Goal: Task Accomplishment & Management: Manage account settings

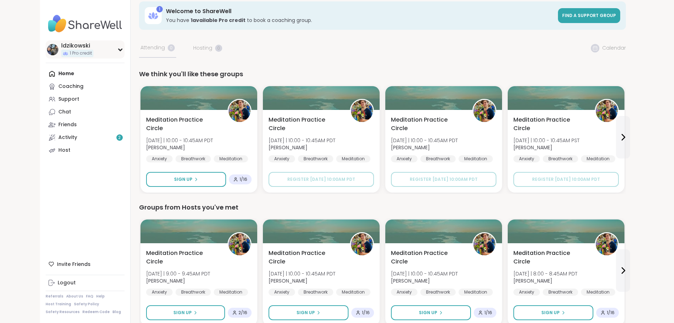
click at [47, 47] on img at bounding box center [52, 49] width 11 height 11
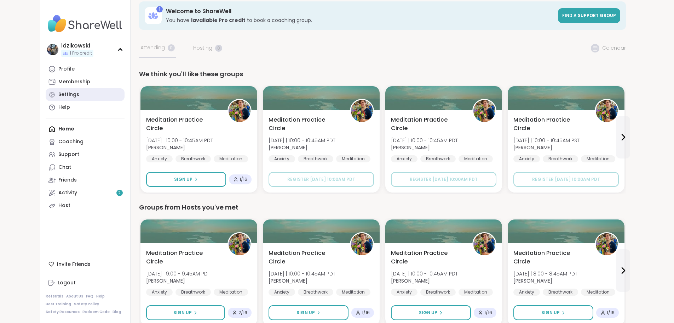
click at [46, 95] on link "Settings" at bounding box center [85, 94] width 79 height 13
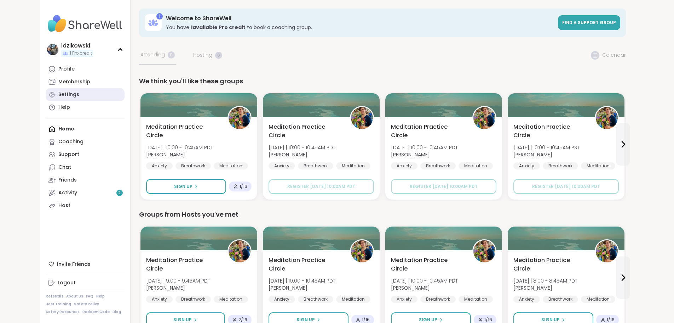
select select "**"
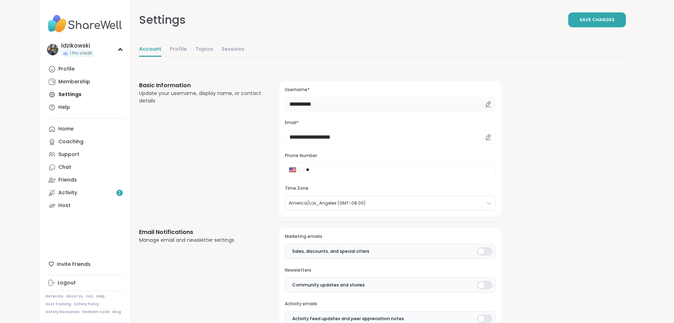
click at [285, 103] on input "**********" at bounding box center [390, 104] width 211 height 14
type input "*"
type input "**********"
click at [615, 17] on span "Save Changes" at bounding box center [597, 20] width 35 height 6
click at [61, 49] on div "SmilingLindsay" at bounding box center [82, 46] width 42 height 8
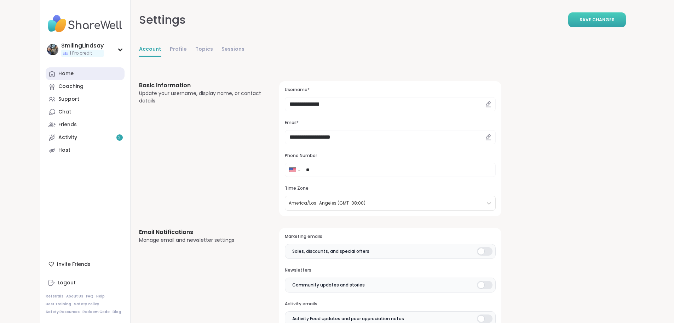
click at [58, 72] on div "Home" at bounding box center [65, 73] width 15 height 7
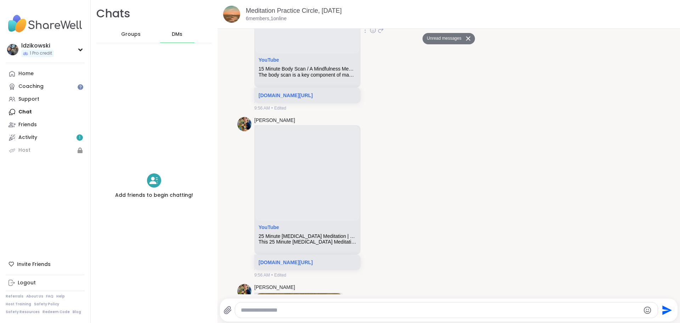
scroll to position [159, 0]
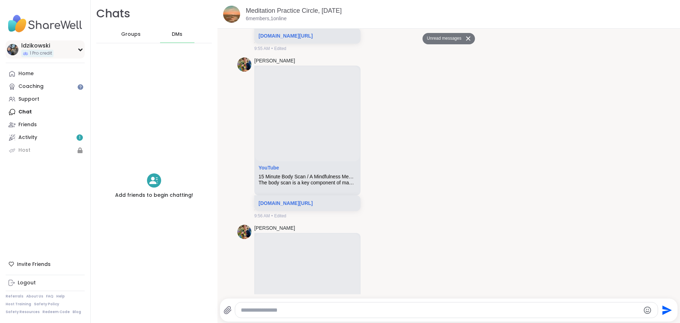
click at [79, 51] on icon at bounding box center [81, 50] width 6 height 4
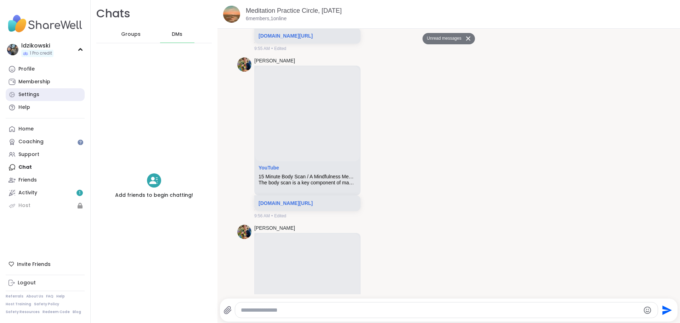
click at [38, 92] on div "Settings" at bounding box center [28, 94] width 21 height 7
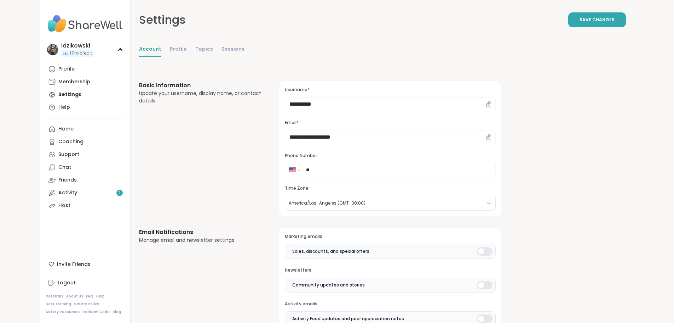
select select "**"
click at [170, 50] on link "Profile" at bounding box center [178, 49] width 17 height 14
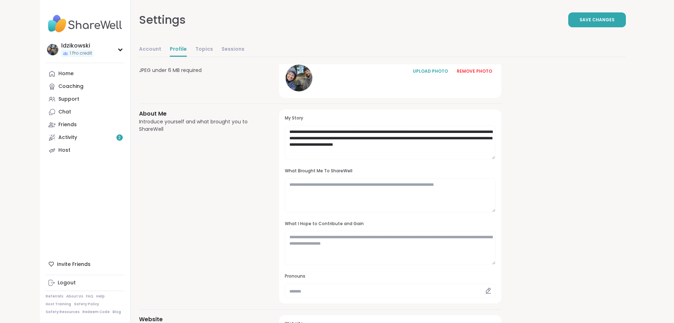
scroll to position [35, 0]
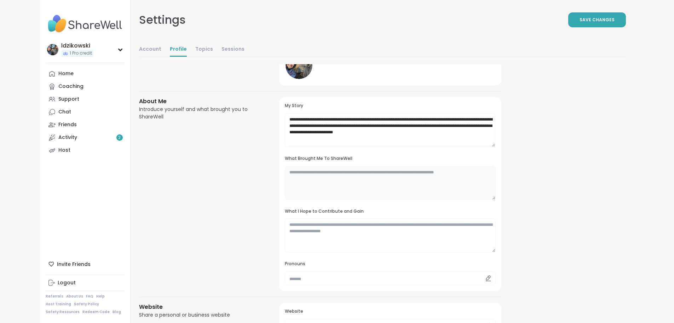
click at [307, 173] on textarea at bounding box center [390, 183] width 211 height 34
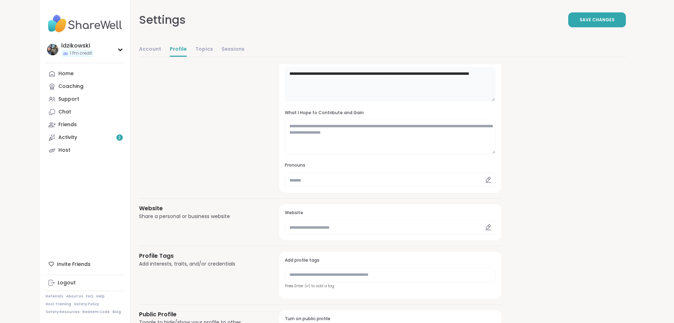
scroll to position [142, 0]
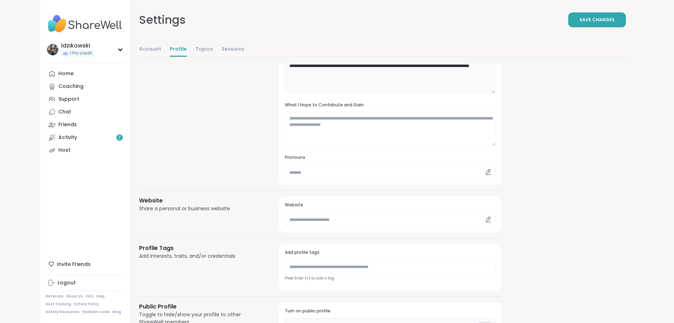
type textarea "**********"
click at [285, 171] on input "text" at bounding box center [390, 172] width 211 height 14
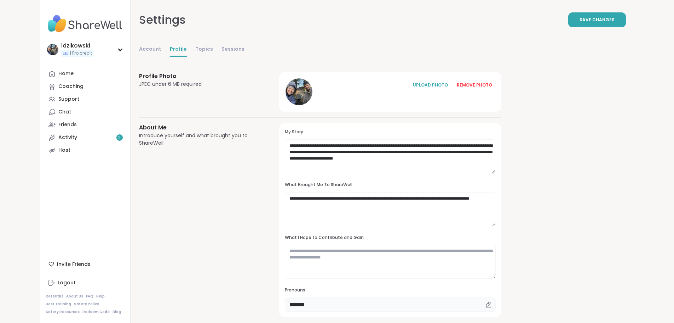
scroll to position [0, 0]
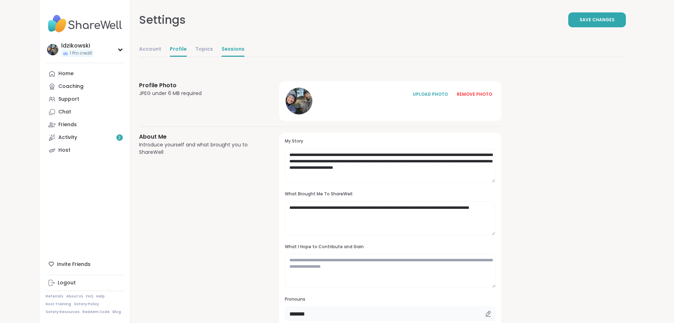
type input "*******"
click at [222, 50] on link "Sessions" at bounding box center [233, 49] width 23 height 14
click at [615, 18] on span "Save Changes" at bounding box center [597, 20] width 35 height 6
click at [61, 43] on div "ldzikowski" at bounding box center [77, 46] width 32 height 8
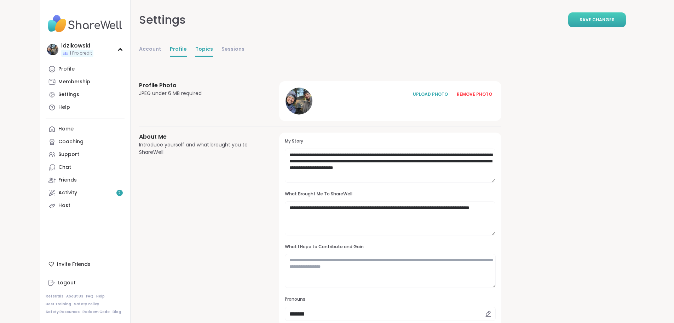
click at [195, 49] on link "Topics" at bounding box center [204, 49] width 18 height 14
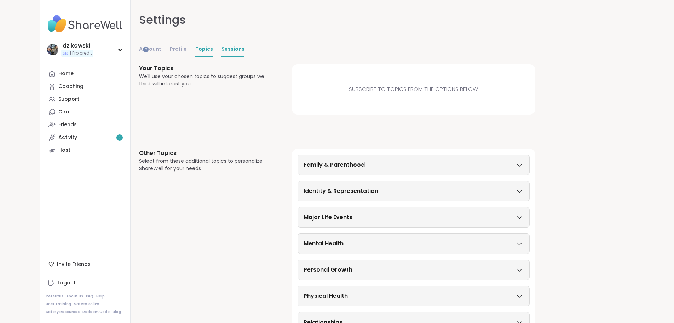
click at [222, 50] on link "Sessions" at bounding box center [233, 49] width 23 height 14
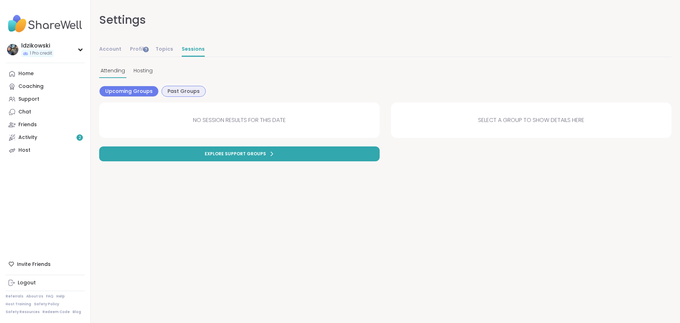
click at [181, 91] on span "Past Groups" at bounding box center [183, 90] width 32 height 7
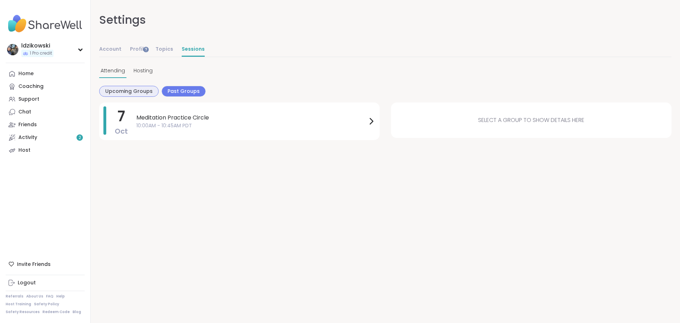
click at [130, 87] on div "Upcoming Groups" at bounding box center [128, 91] width 59 height 11
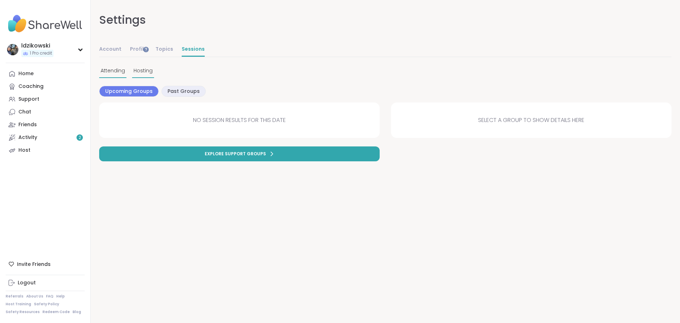
click at [140, 73] on span "Hosting" at bounding box center [142, 70] width 19 height 7
click at [187, 92] on span "Past Groups" at bounding box center [183, 90] width 32 height 7
drag, startPoint x: 132, startPoint y: 95, endPoint x: 133, endPoint y: 91, distance: 3.7
click at [132, 93] on div "Upcoming Groups" at bounding box center [128, 91] width 59 height 11
click at [112, 76] on div "Attending" at bounding box center [112, 71] width 27 height 14
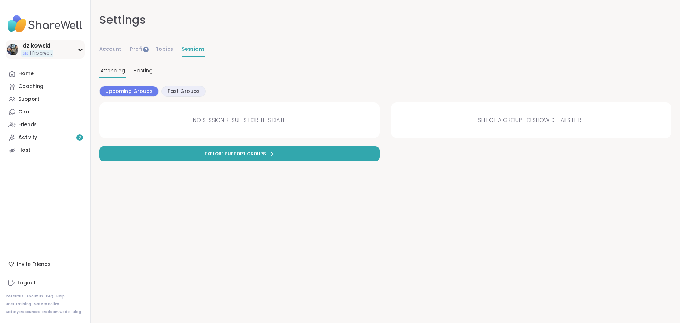
click at [15, 46] on img at bounding box center [12, 49] width 11 height 11
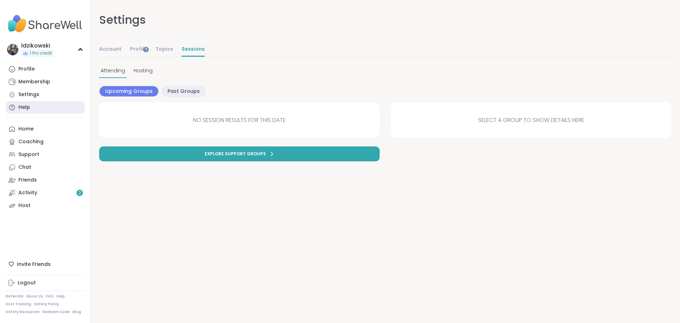
click at [25, 105] on div "Help" at bounding box center [24, 107] width 12 height 7
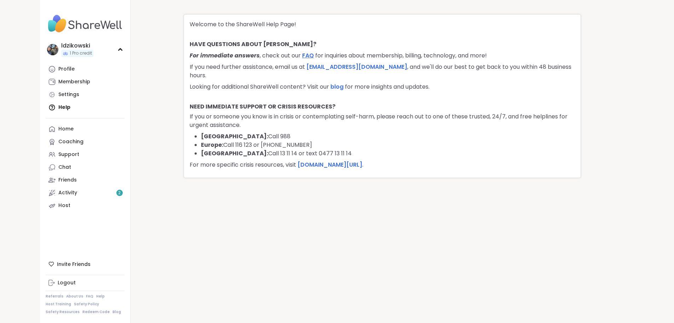
click at [309, 54] on link "FAQ" at bounding box center [308, 55] width 12 height 8
